Goal: Communication & Community: Answer question/provide support

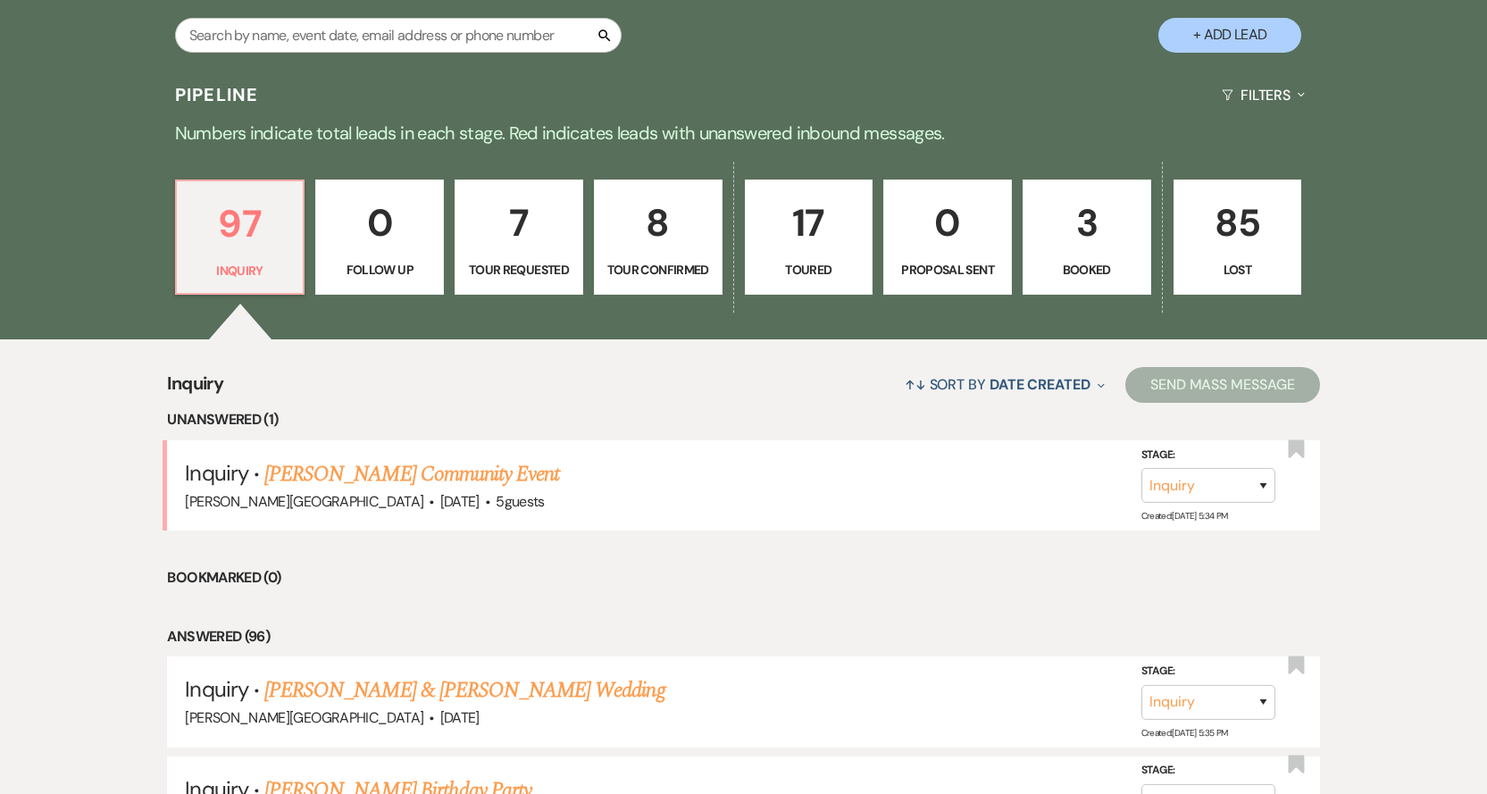
scroll to position [1072, 0]
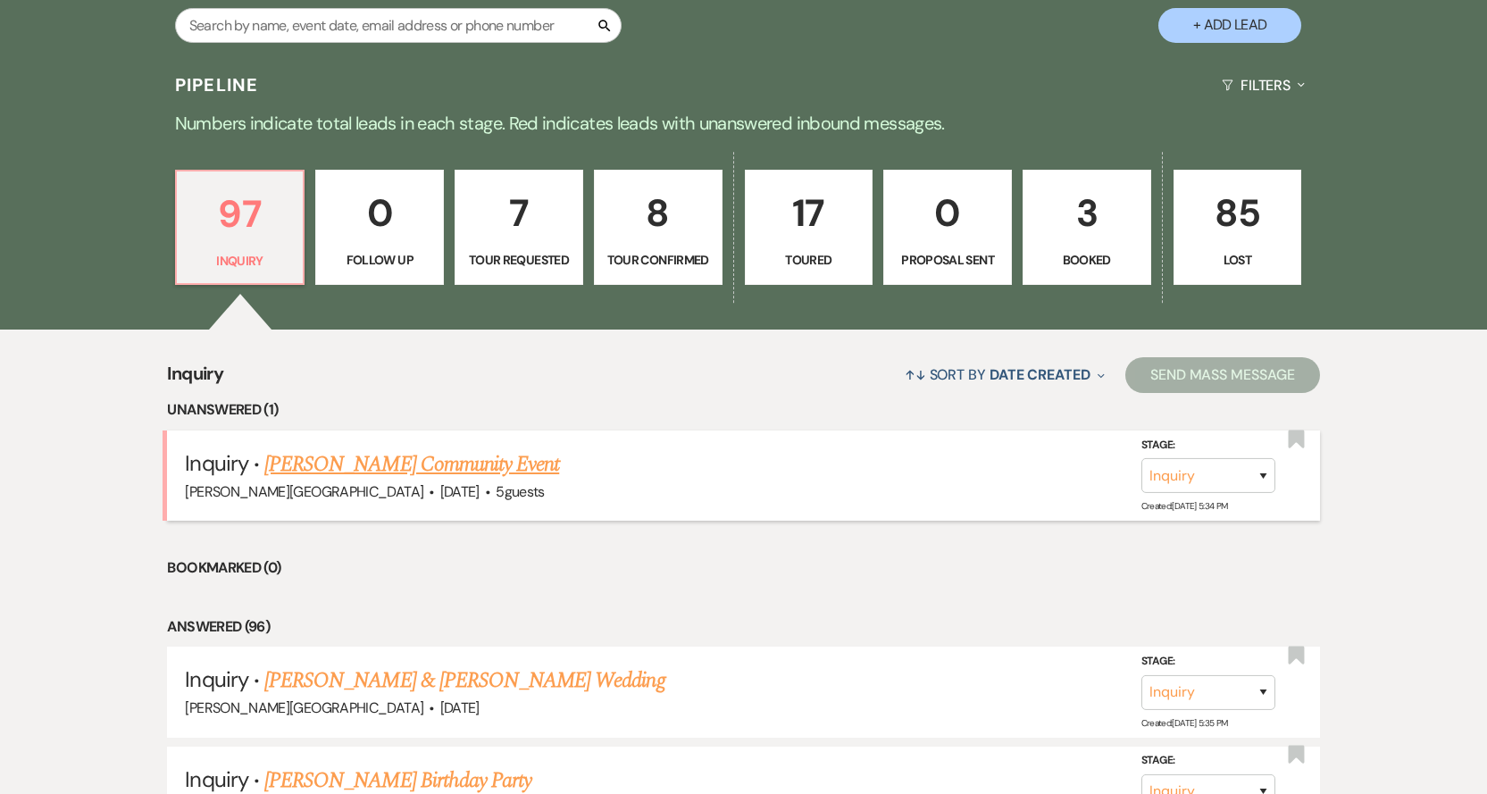
click at [380, 472] on link "[PERSON_NAME] Community Event" at bounding box center [411, 464] width 295 height 32
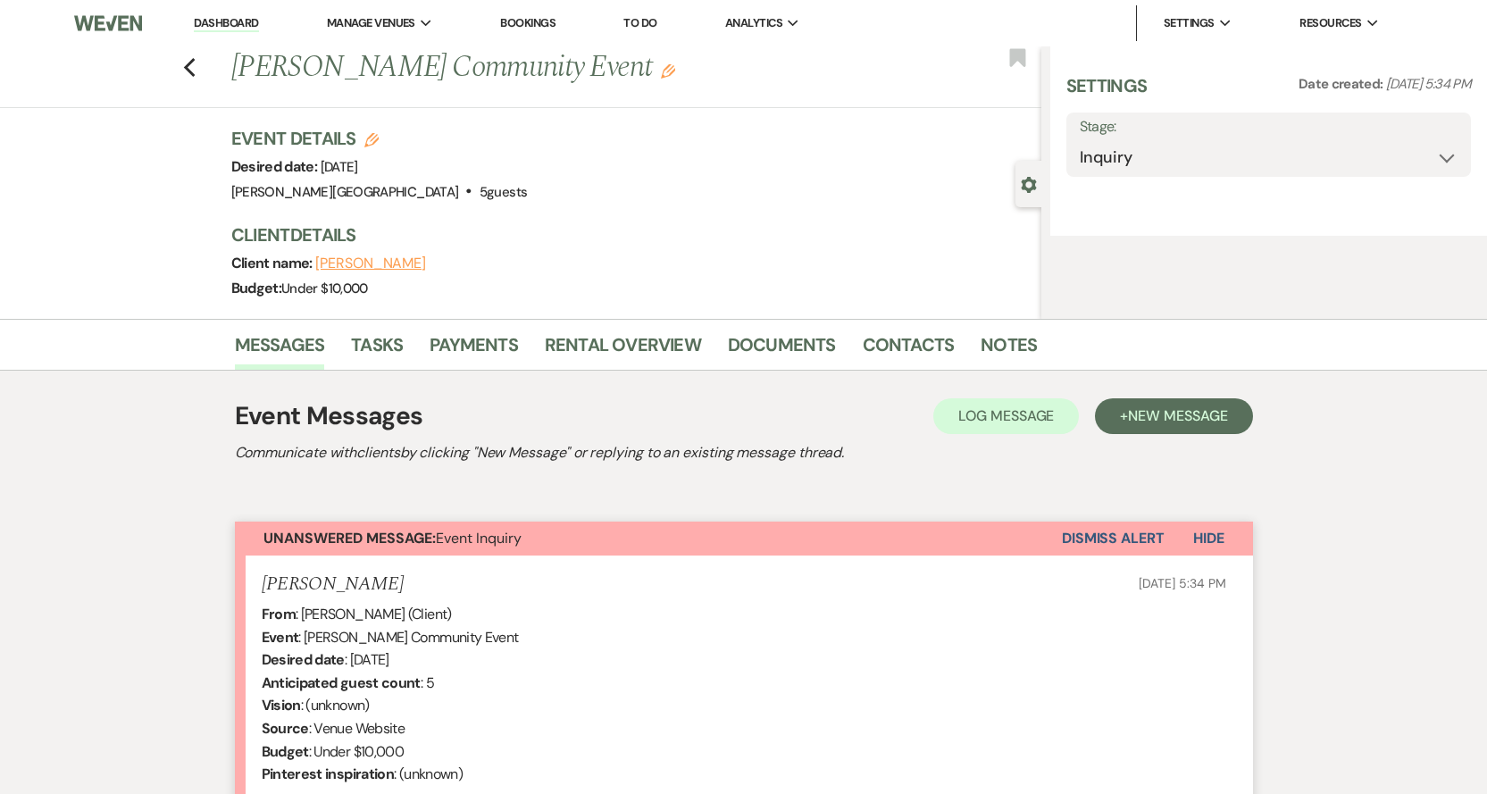
select select "5"
select select "7"
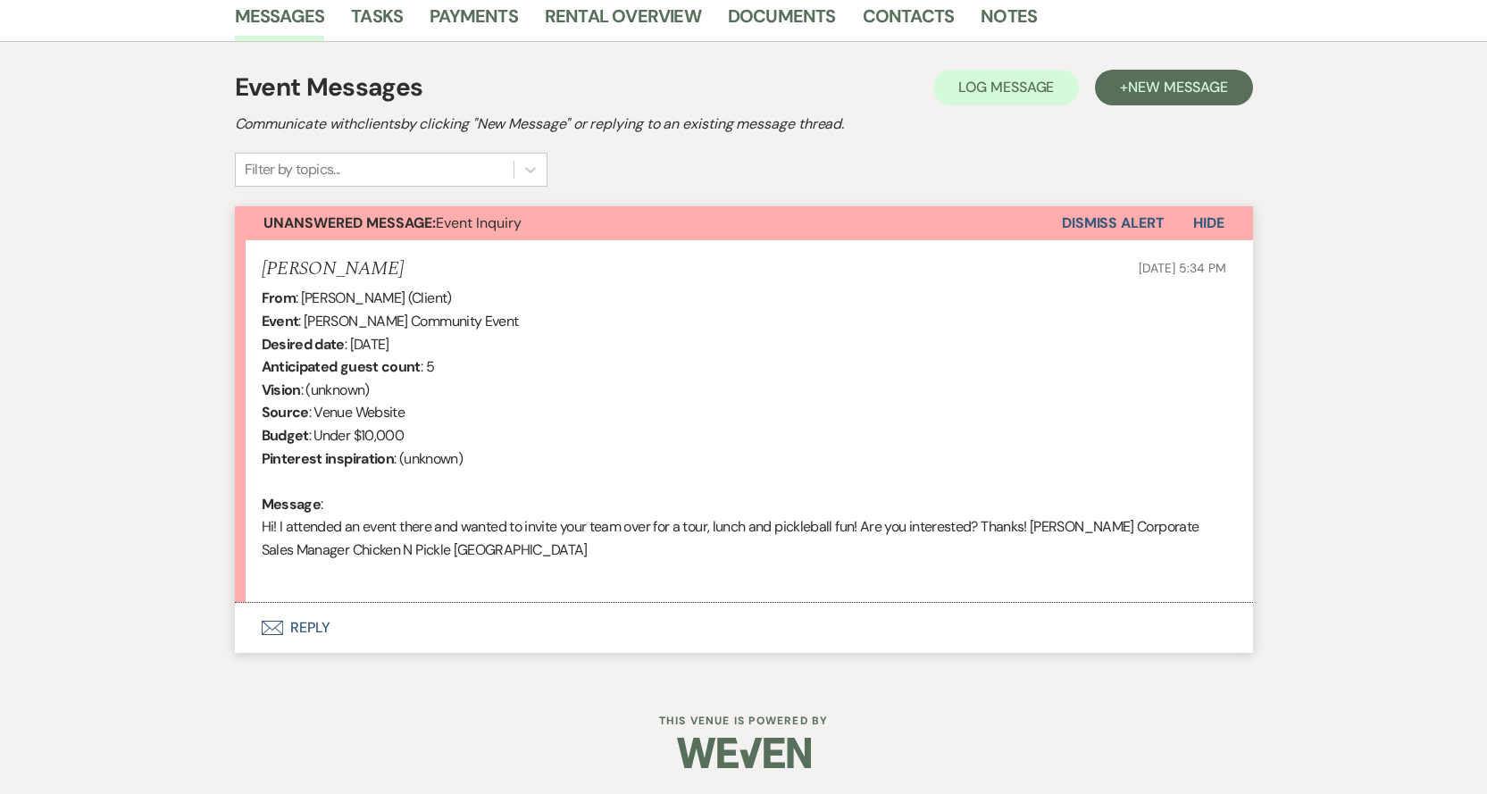
scroll to position [459, 0]
click at [311, 614] on button "Envelope Reply" at bounding box center [744, 627] width 1018 height 50
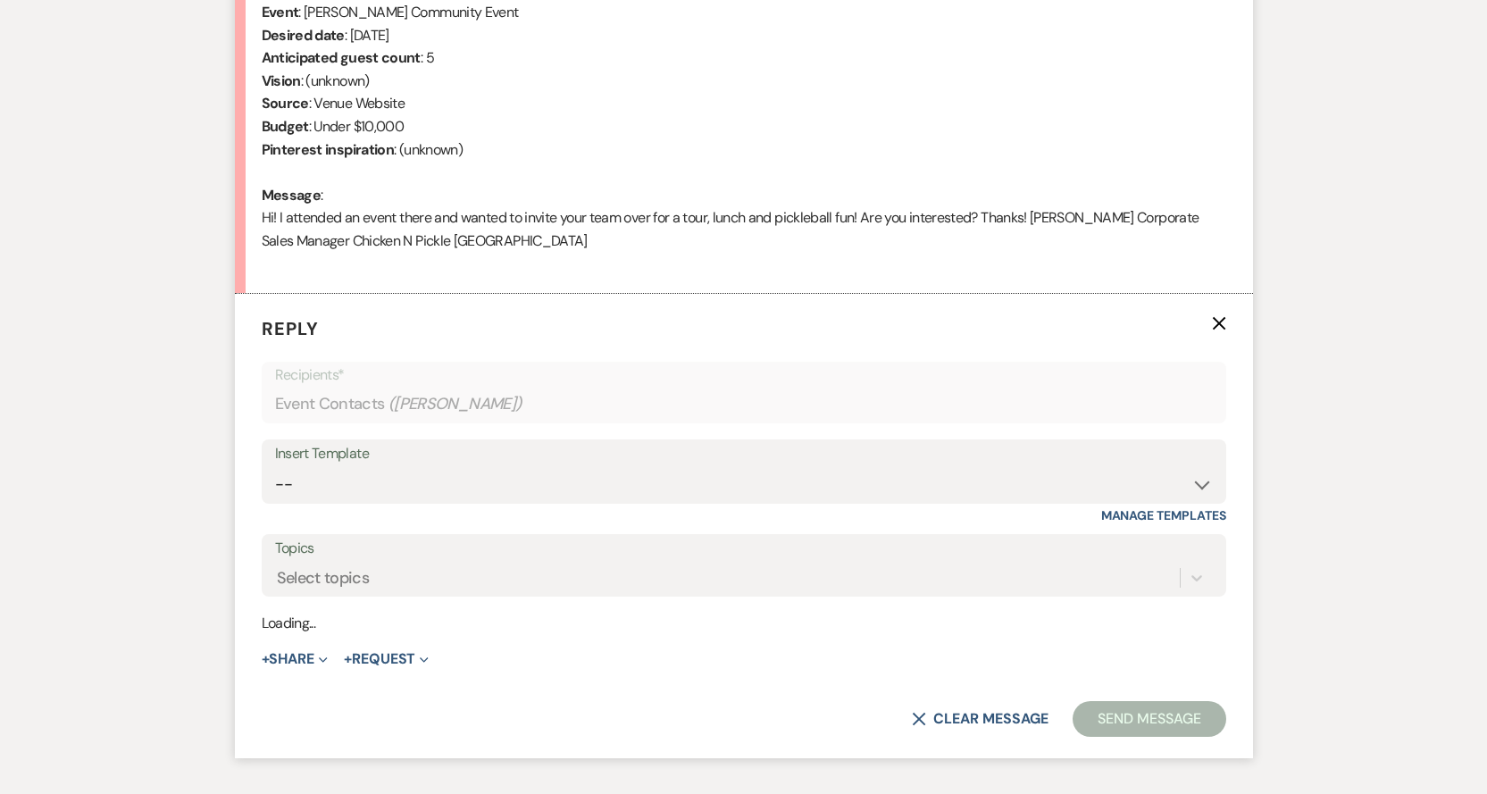
scroll to position [800, 0]
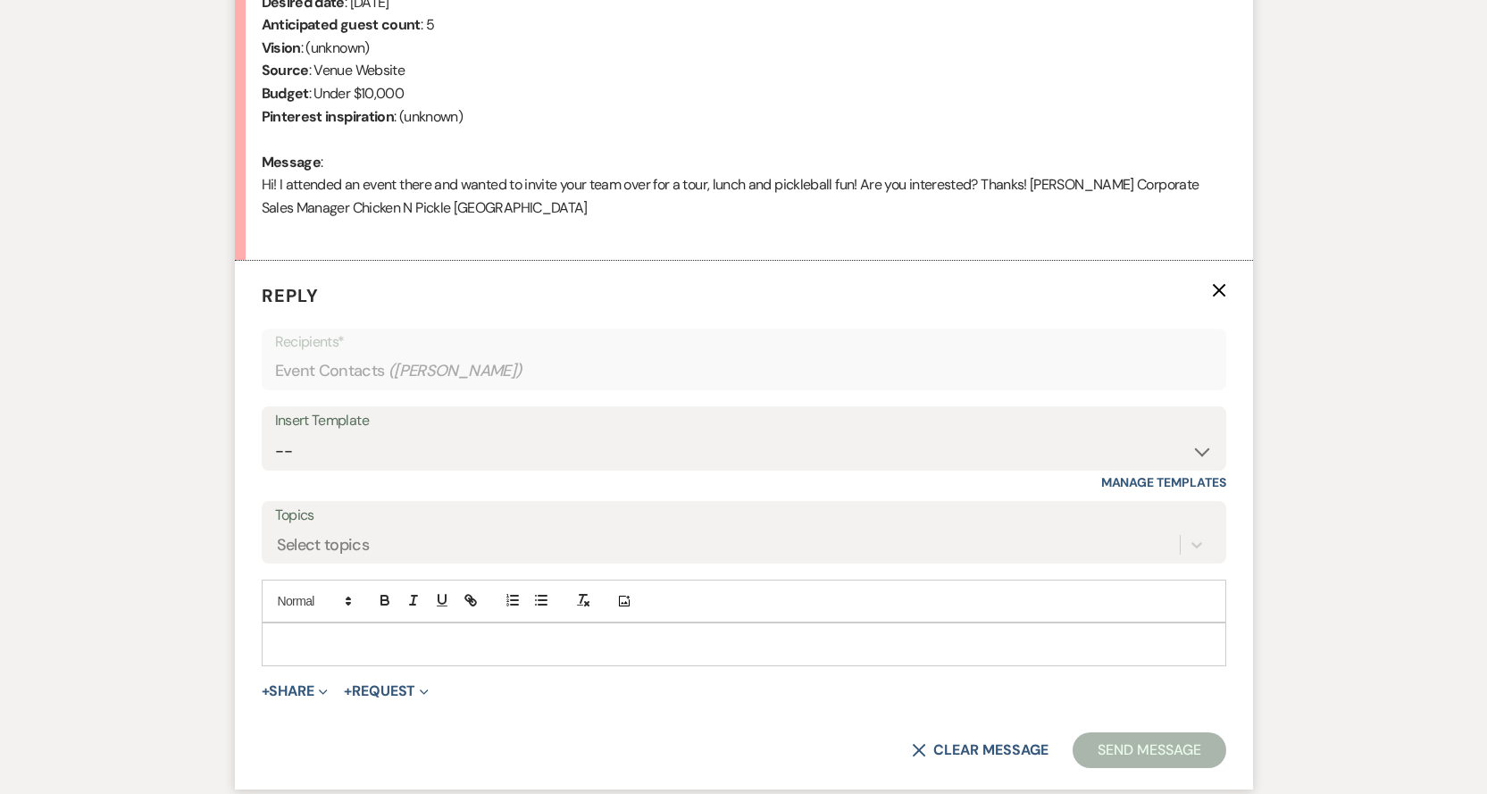
click at [292, 646] on p at bounding box center [744, 644] width 936 height 20
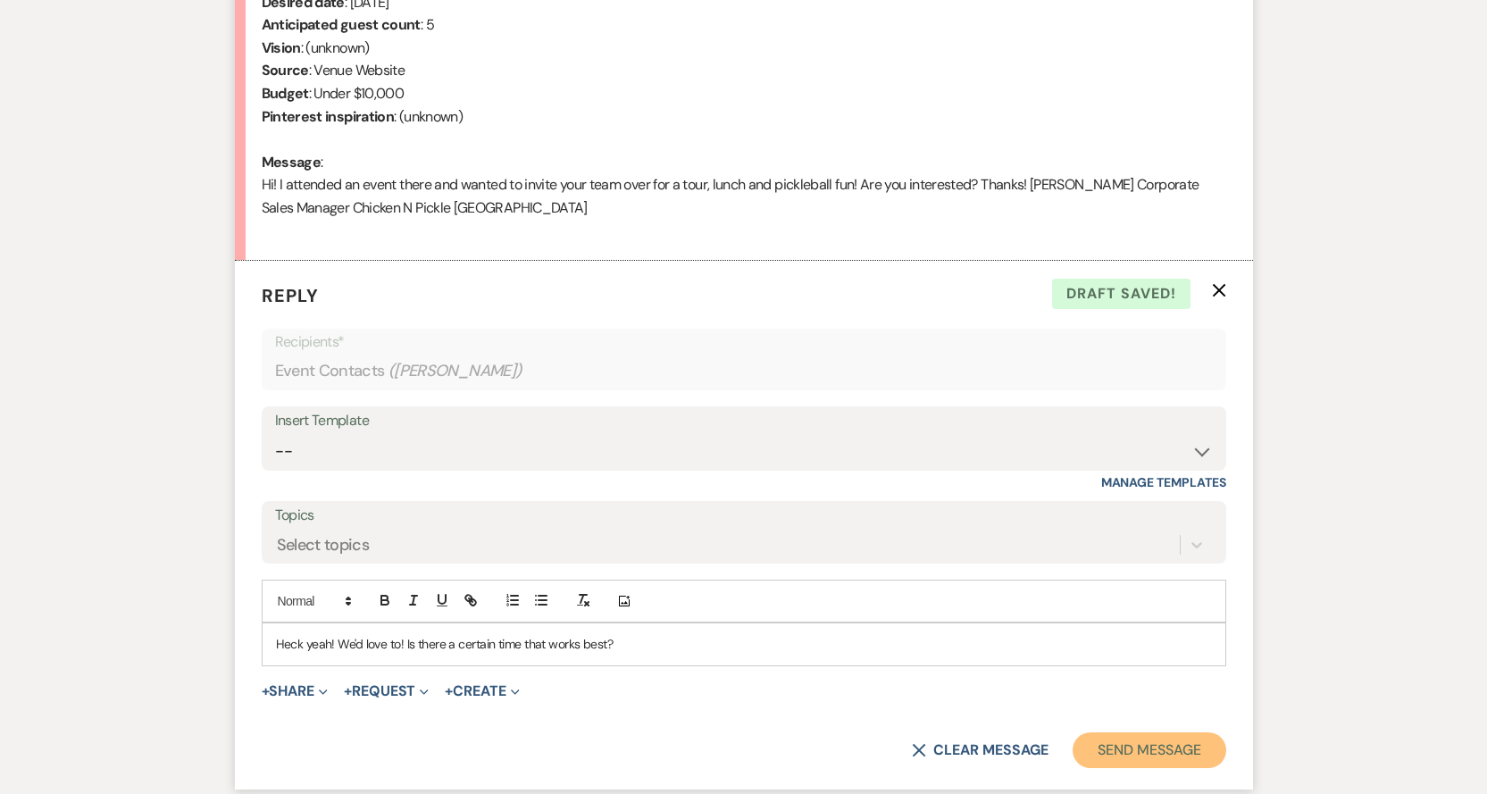
click at [1185, 748] on button "Send Message" at bounding box center [1149, 750] width 153 height 36
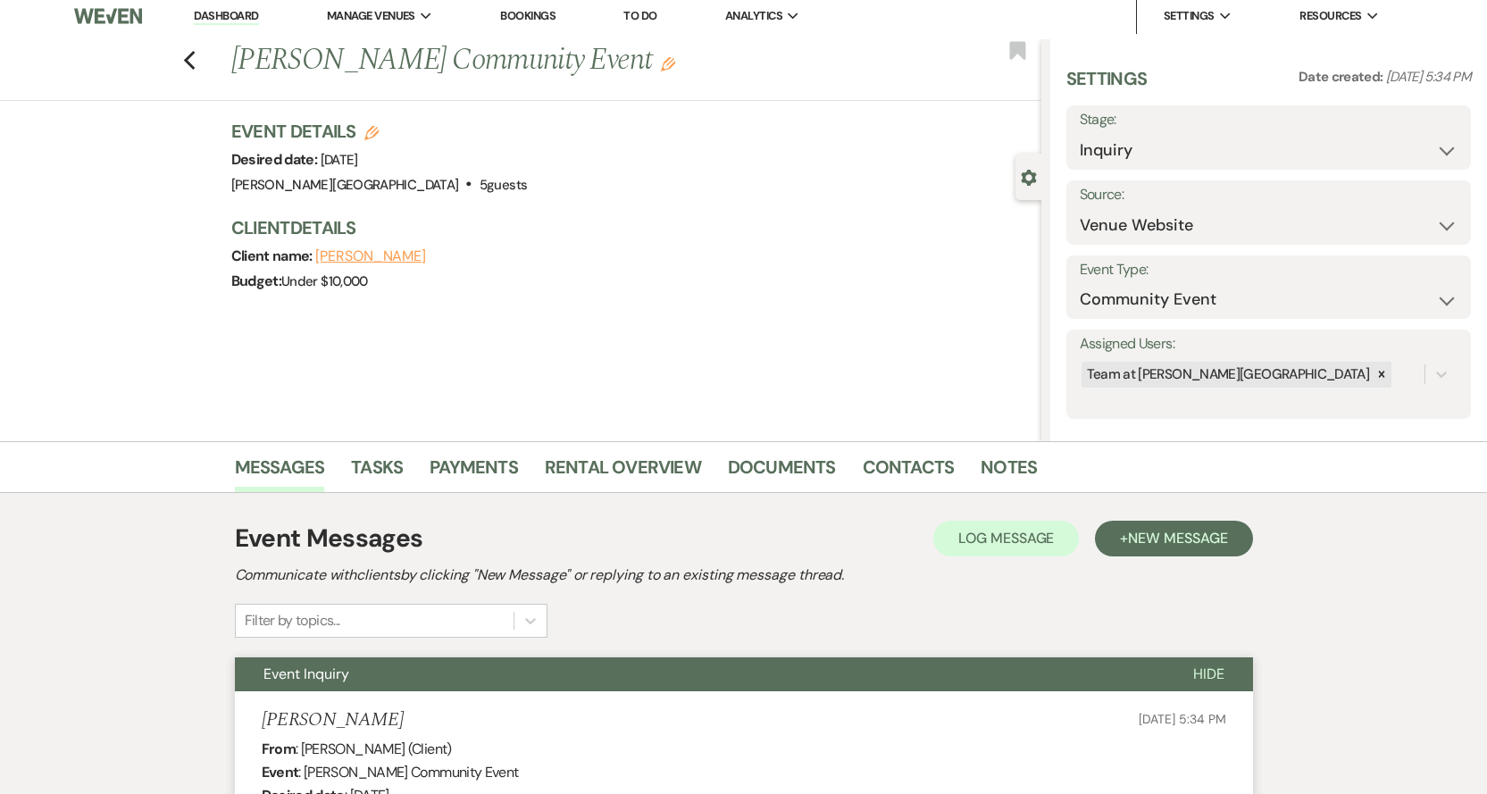
scroll to position [0, 0]
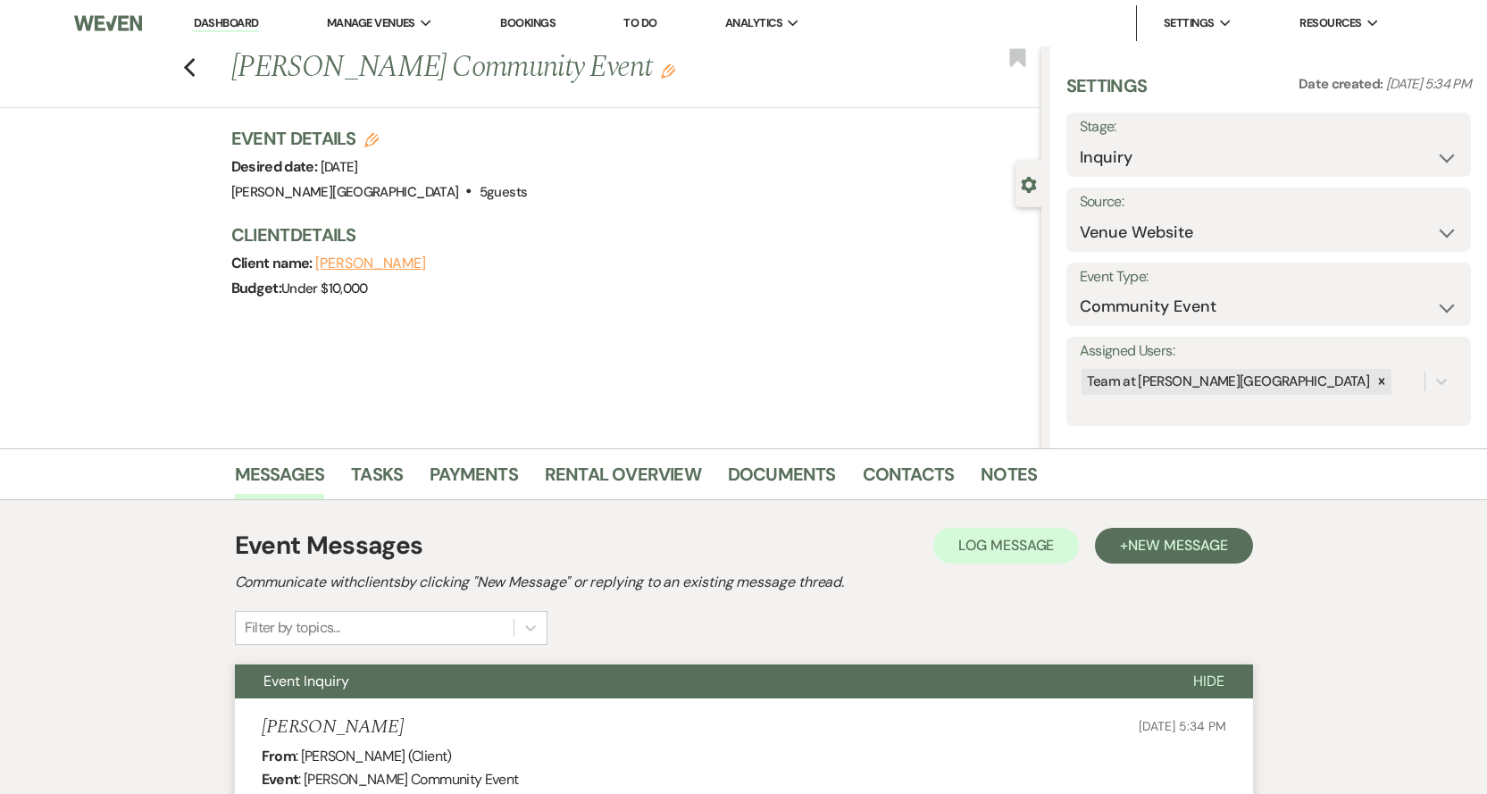
click at [205, 72] on div "Previous [PERSON_NAME] Community Event Edit Bookmark" at bounding box center [516, 77] width 1050 height 62
click at [196, 75] on icon "Previous" at bounding box center [189, 67] width 13 height 21
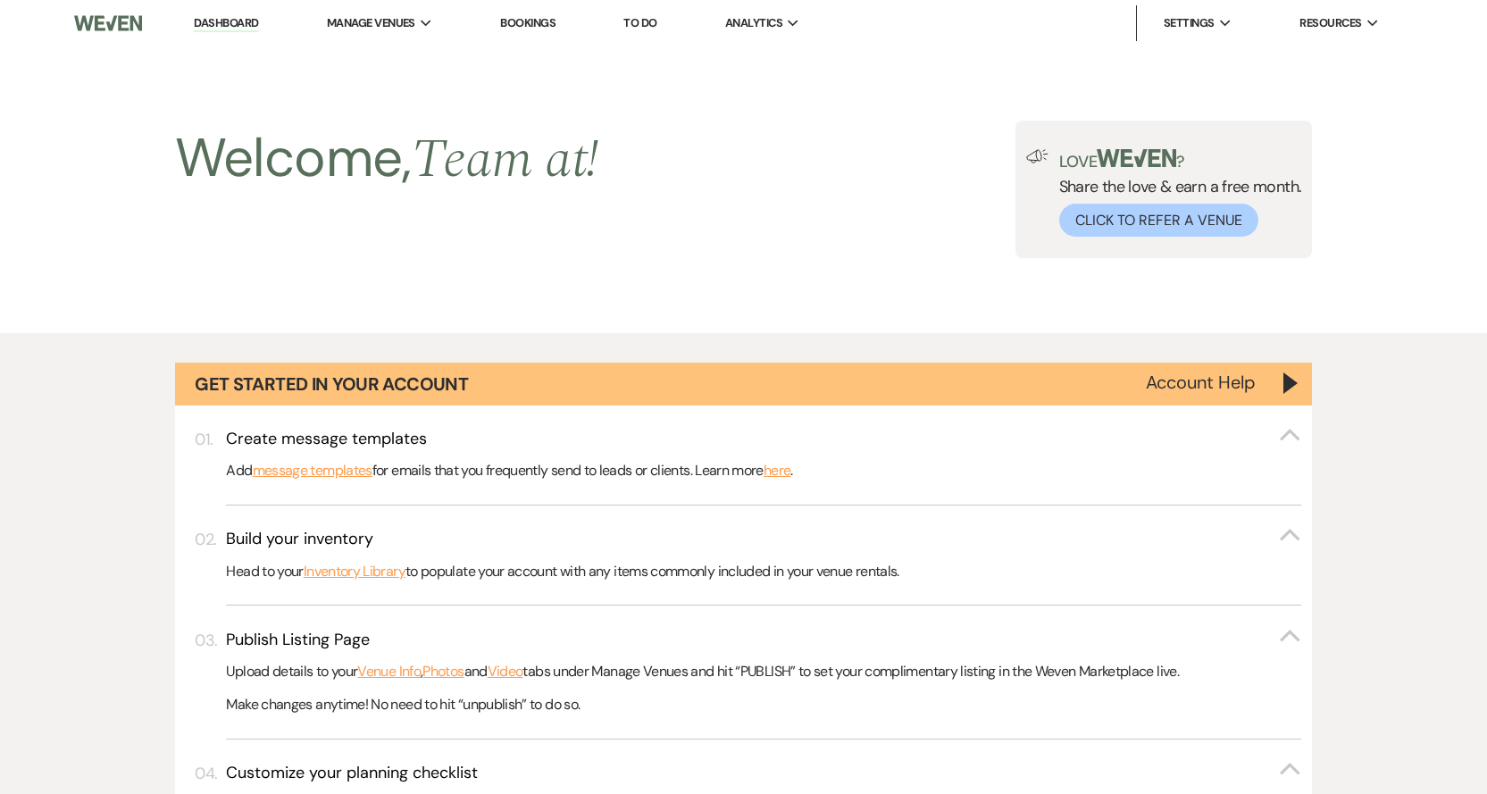
scroll to position [1072, 0]
